Goal: Information Seeking & Learning: Compare options

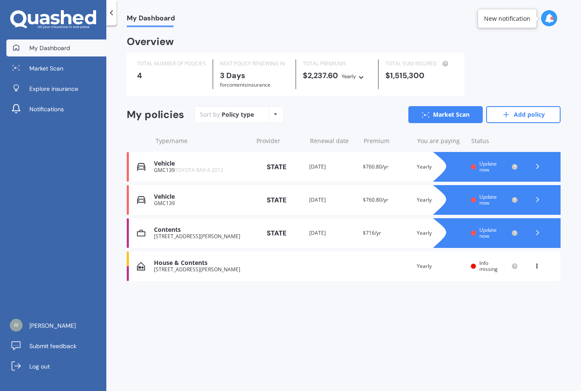
click at [273, 116] on div "Policy type Alphabetical Date added Renewing next" at bounding box center [275, 114] width 13 height 15
click at [345, 115] on div "Sort by: Policy type Policy type Alphabetical Date added Renewing next Market S…" at bounding box center [377, 114] width 366 height 17
click at [523, 116] on link "Add policy" at bounding box center [523, 114] width 74 height 17
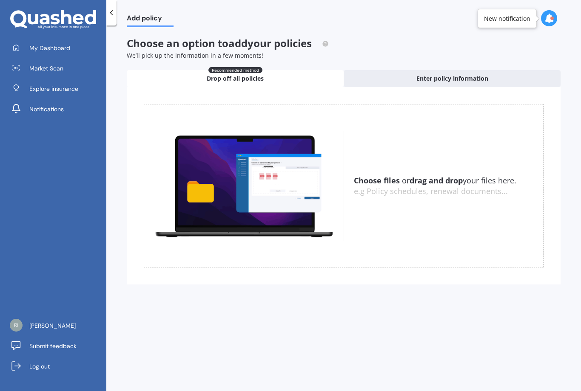
click at [445, 80] on span "Enter policy information" at bounding box center [452, 78] width 72 height 9
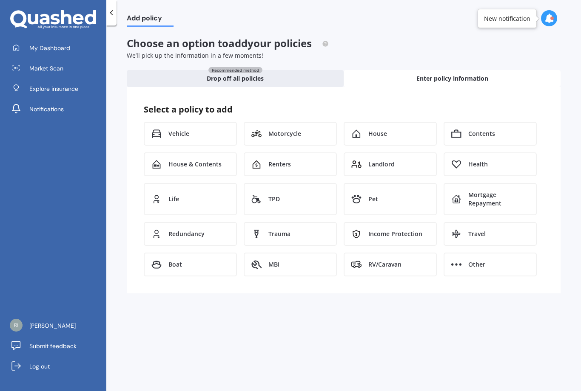
click at [387, 130] on div "House" at bounding box center [389, 134] width 93 height 24
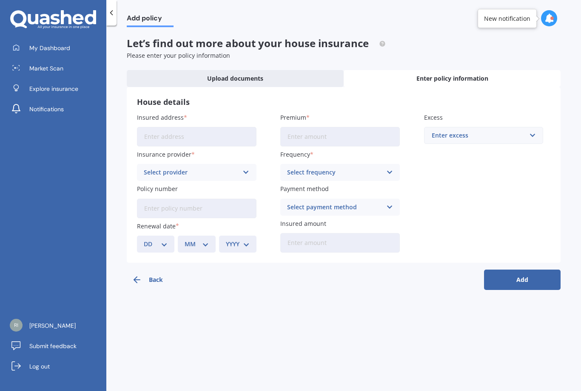
click at [165, 137] on input "Insured address" at bounding box center [196, 137] width 119 height 20
type input "[STREET_ADDRESS][PERSON_NAME]"
click at [308, 133] on input "Premium" at bounding box center [339, 137] width 119 height 20
type input "$2,634.63"
click at [533, 132] on input "text" at bounding box center [481, 136] width 112 height 16
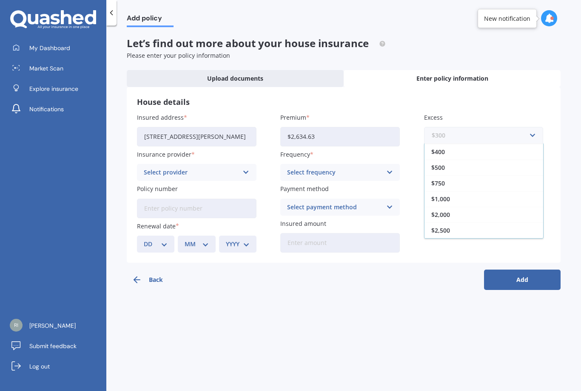
scroll to position [15, 0]
click at [436, 181] on span "$750" at bounding box center [438, 184] width 14 height 6
click at [244, 173] on icon at bounding box center [245, 172] width 7 height 9
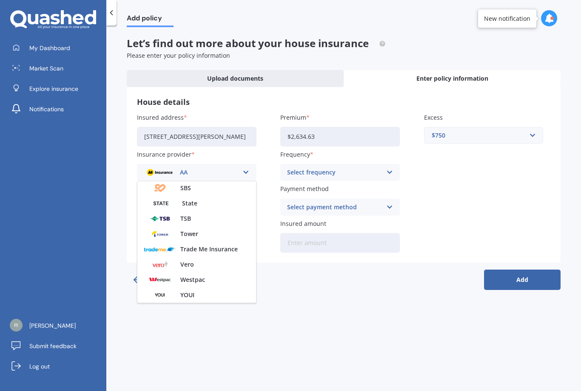
scroll to position [230, 0]
click at [166, 201] on img at bounding box center [160, 204] width 33 height 12
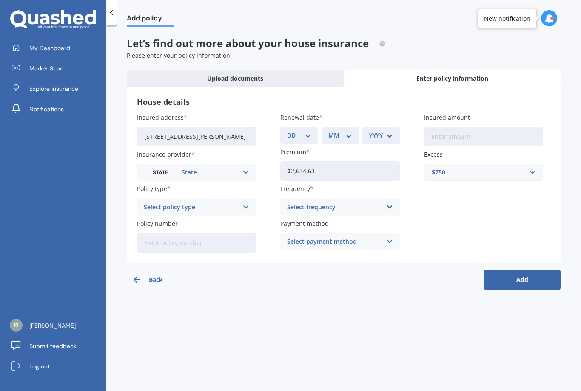
click at [391, 209] on icon at bounding box center [389, 207] width 7 height 9
click at [303, 224] on span "Yearly" at bounding box center [296, 224] width 18 height 6
click at [391, 240] on icon at bounding box center [389, 241] width 7 height 9
click at [311, 271] on span "Direct debit - credit/debit card" at bounding box center [331, 274] width 89 height 6
click at [166, 238] on input "Policy number" at bounding box center [196, 243] width 119 height 20
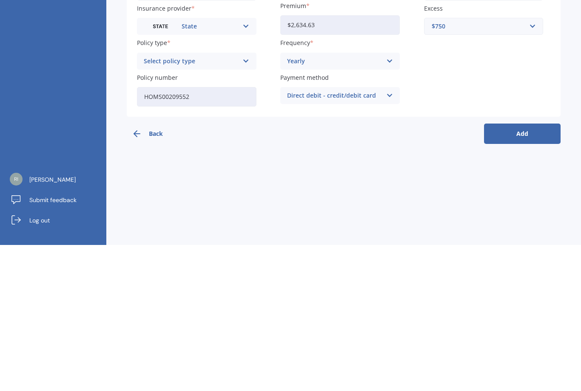
type input "HOMS00209552"
click at [519, 270] on button "Add" at bounding box center [522, 280] width 77 height 20
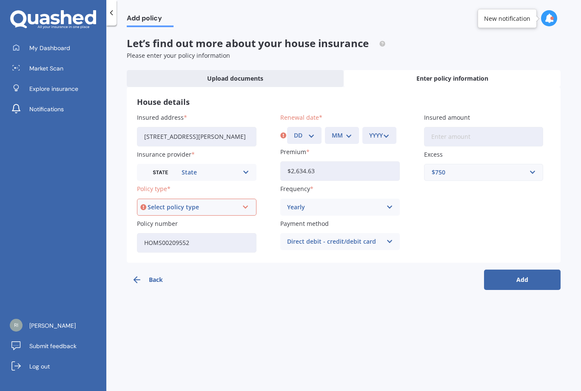
click at [309, 131] on select "DD 01 02 03 04 05 06 07 08 09 10 11 12 13 14 15 16 17 18 19 20 21 22 23 24 25 2…" at bounding box center [304, 135] width 20 height 9
select select "23"
click at [344, 131] on select "MM 01 02 03 04 05 06 07 08 09 10 11 12" at bounding box center [342, 135] width 20 height 9
select select "06"
click at [388, 131] on select "YYYY 2027 2026 2025 2024 2023 2022 2021 2020 2019 2018 2017 2016 2015 2014 2013…" at bounding box center [379, 135] width 20 height 9
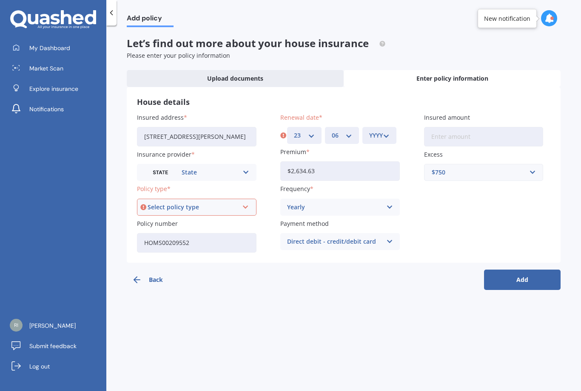
select select "2026"
click at [451, 127] on input "Insured amount" at bounding box center [483, 137] width 119 height 20
type input "$1,364,971"
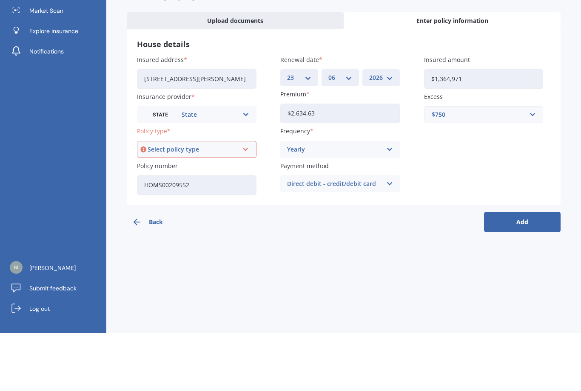
click at [244, 203] on icon at bounding box center [245, 207] width 7 height 9
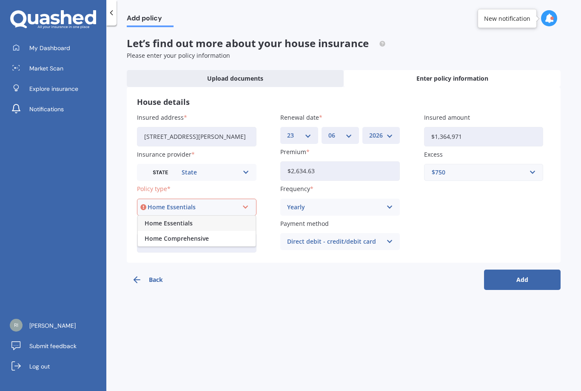
click at [181, 236] on span "Home Comprehensive" at bounding box center [177, 239] width 64 height 6
click at [526, 270] on button "Add" at bounding box center [522, 280] width 77 height 20
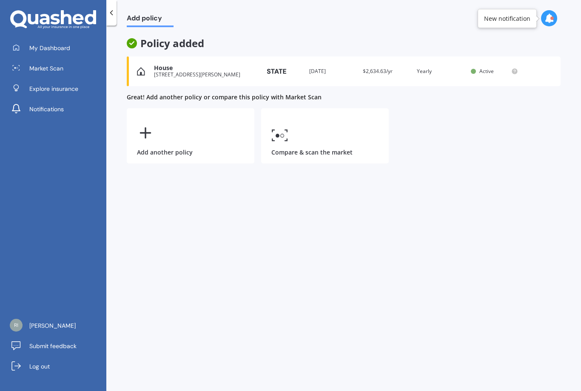
click at [291, 122] on link "Compare & scan the market" at bounding box center [325, 135] width 128 height 55
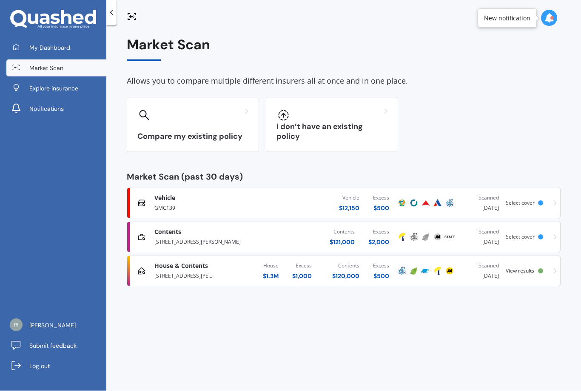
scroll to position [0, 0]
click at [115, 17] on icon at bounding box center [111, 13] width 9 height 9
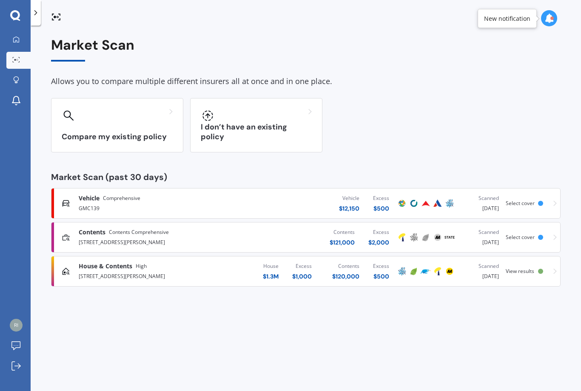
click at [19, 37] on icon at bounding box center [16, 39] width 7 height 7
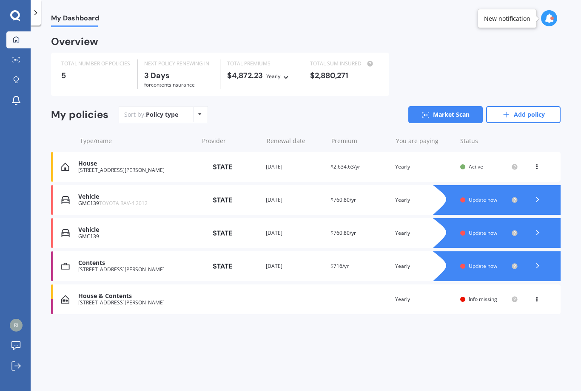
click at [120, 160] on div "House" at bounding box center [136, 163] width 116 height 7
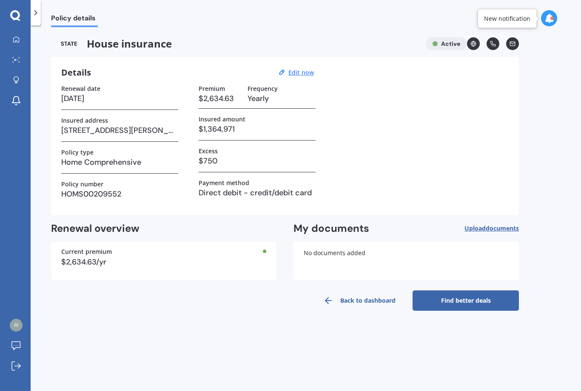
click at [461, 298] on link "Find better deals" at bounding box center [465, 301] width 106 height 20
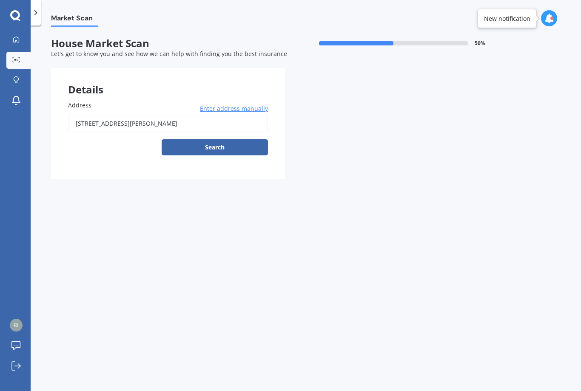
click at [217, 139] on button "Search" at bounding box center [215, 147] width 106 height 16
type input "[STREET_ADDRESS][PERSON_NAME]"
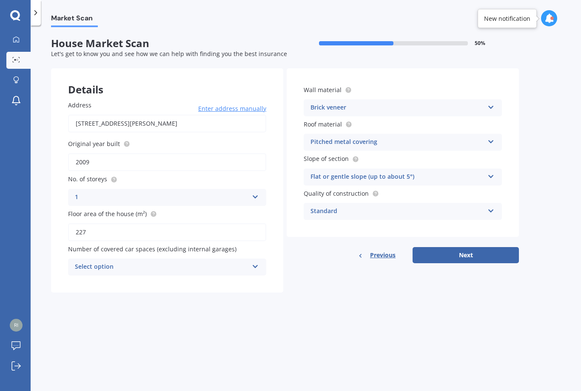
click at [256, 263] on icon at bounding box center [255, 265] width 7 height 6
click at [101, 276] on div "0" at bounding box center [166, 283] width 197 height 15
click at [490, 103] on icon at bounding box center [490, 106] width 7 height 6
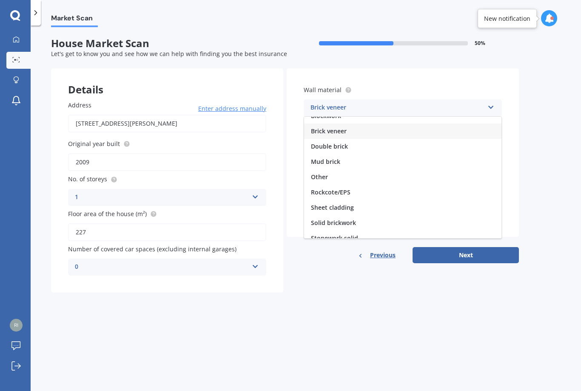
scroll to position [25, 0]
click at [334, 187] on span "Rockcote/EPS" at bounding box center [331, 191] width 40 height 8
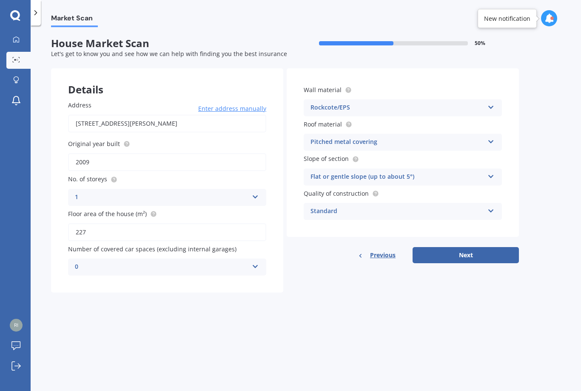
click at [487, 134] on div "Pitched metal covering Flat fibre cement Flat membrane Flat metal covering Pitc…" at bounding box center [402, 142] width 198 height 17
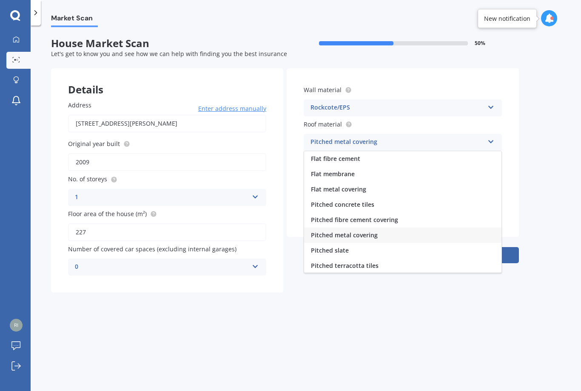
scroll to position [0, 0]
click at [355, 231] on span "Pitched metal covering" at bounding box center [344, 235] width 67 height 8
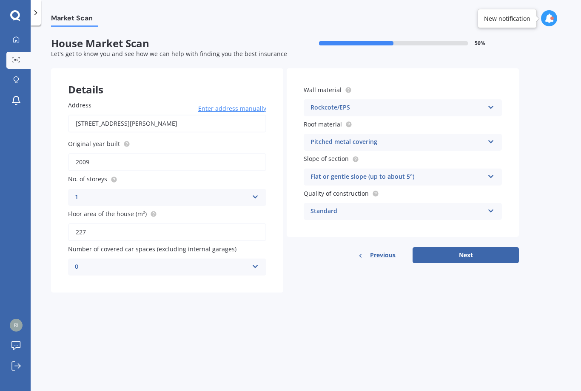
click at [490, 207] on icon at bounding box center [490, 210] width 7 height 6
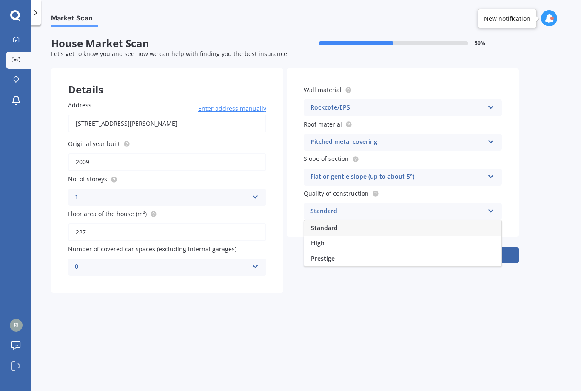
click at [527, 296] on div "Market Scan House Market Scan 50 % Let's get to know you and see how we can hel…" at bounding box center [306, 210] width 550 height 366
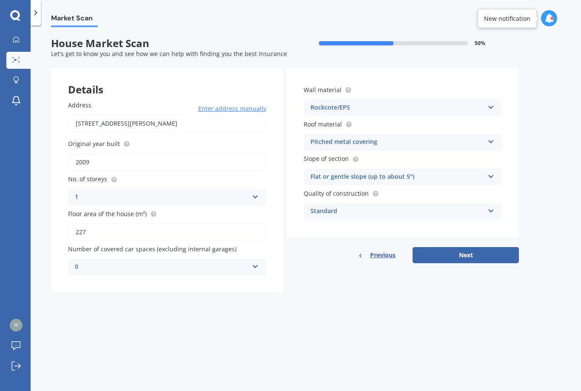
click at [490, 207] on icon at bounding box center [490, 210] width 7 height 6
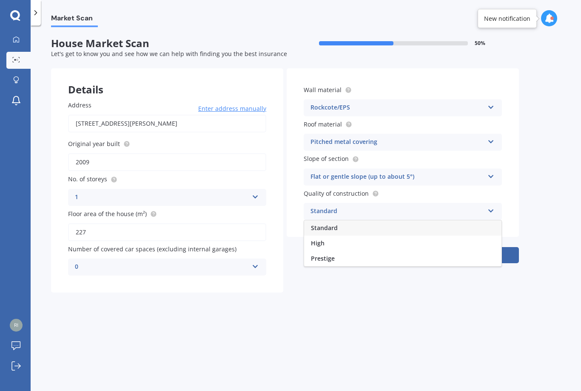
click at [325, 236] on div "High" at bounding box center [402, 243] width 197 height 15
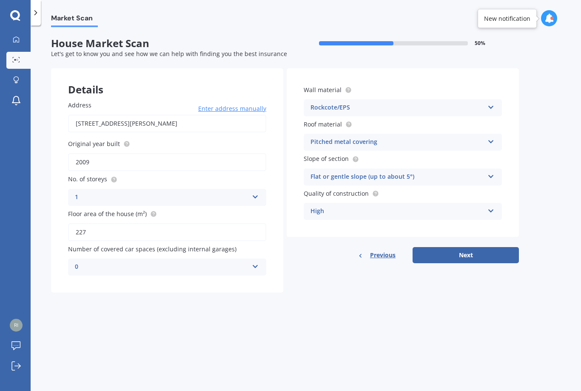
click at [465, 247] on button "Next" at bounding box center [465, 255] width 106 height 16
select select "22"
select select "10"
select select "1957"
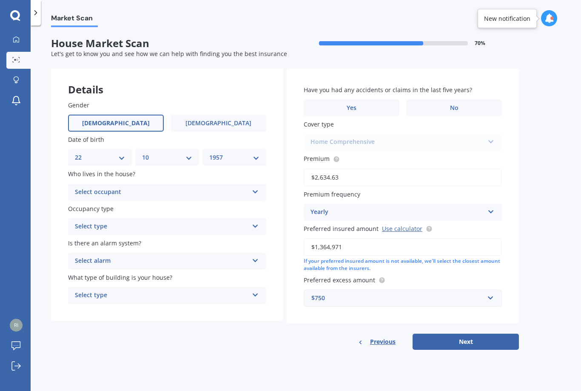
click at [253, 187] on icon at bounding box center [255, 190] width 7 height 6
click at [92, 205] on span "Owner" at bounding box center [84, 209] width 19 height 8
click at [254, 222] on icon at bounding box center [255, 225] width 7 height 6
click at [94, 239] on span "Permanent" at bounding box center [91, 243] width 32 height 8
click at [254, 256] on icon at bounding box center [255, 259] width 7 height 6
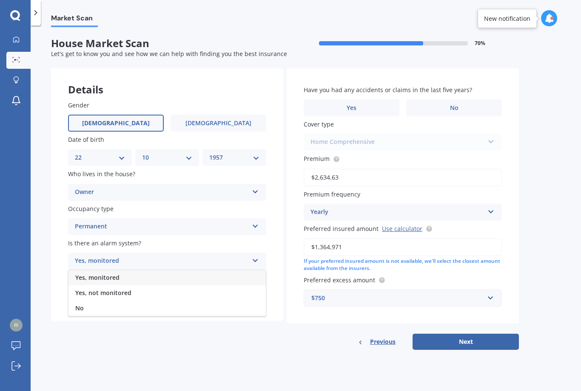
click at [107, 289] on span "Yes, not monitored" at bounding box center [103, 293] width 56 height 8
click at [254, 291] on icon at bounding box center [255, 294] width 7 height 6
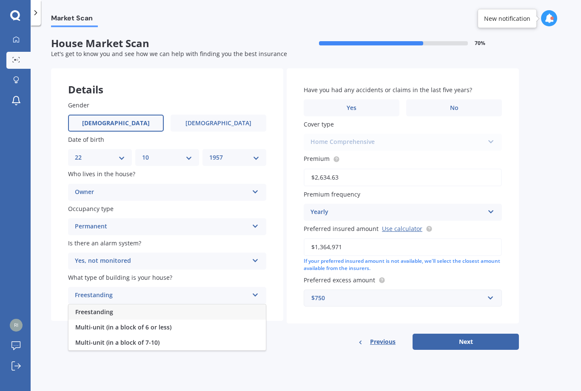
click at [100, 308] on span "Freestanding" at bounding box center [94, 312] width 38 height 8
click at [455, 105] on span "No" at bounding box center [454, 108] width 9 height 7
click at [0, 0] on input "No" at bounding box center [0, 0] width 0 height 0
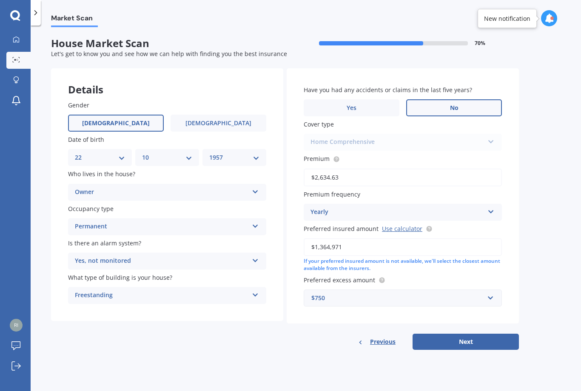
click at [465, 334] on button "Next" at bounding box center [465, 342] width 106 height 16
select select "22"
select select "10"
select select "1957"
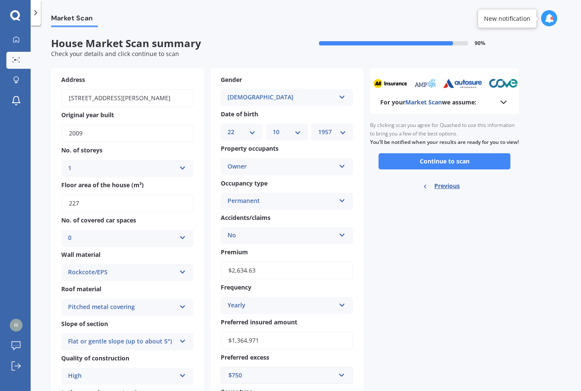
click at [467, 326] on div "For your Market Scan we assume: Ready to go By clicking scan you agree for Quas…" at bounding box center [444, 264] width 149 height 393
click at [448, 161] on button "Continue to scan" at bounding box center [444, 161] width 132 height 16
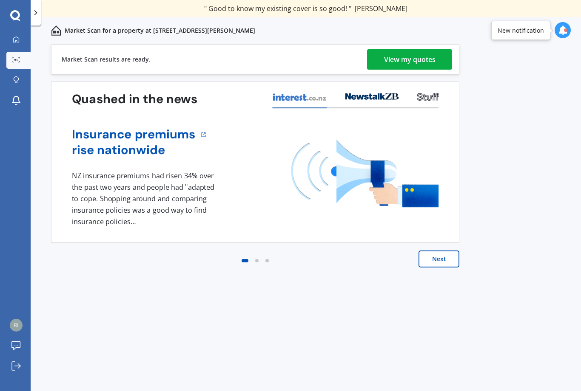
click at [398, 60] on div "View my quotes" at bounding box center [409, 59] width 51 height 20
